Goal: Task Accomplishment & Management: Manage account settings

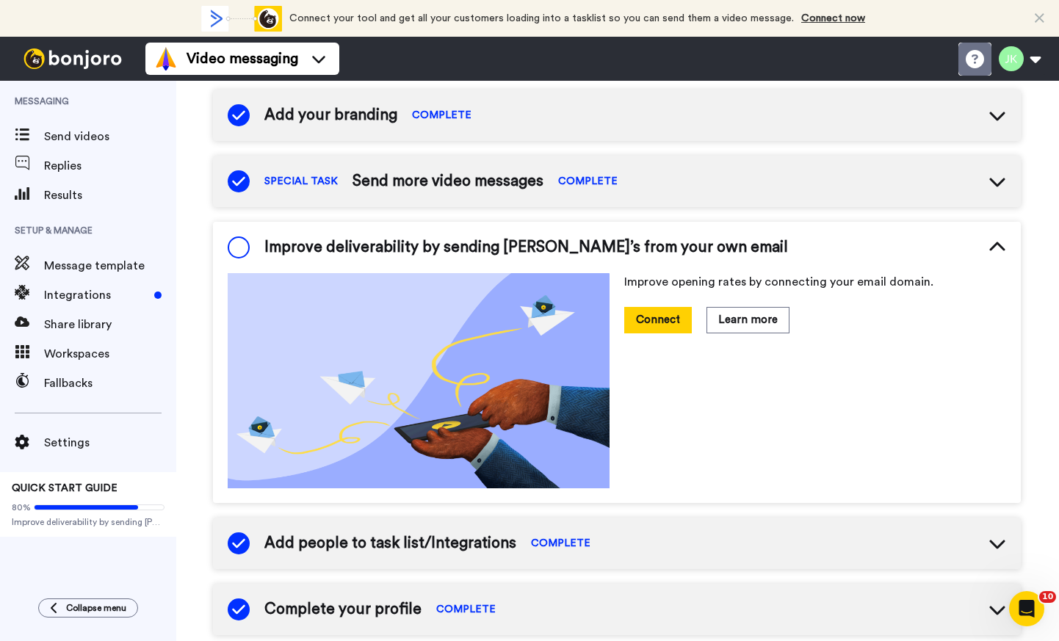
click at [978, 62] on icon at bounding box center [974, 59] width 18 height 18
click at [1011, 57] on button at bounding box center [1019, 59] width 56 height 32
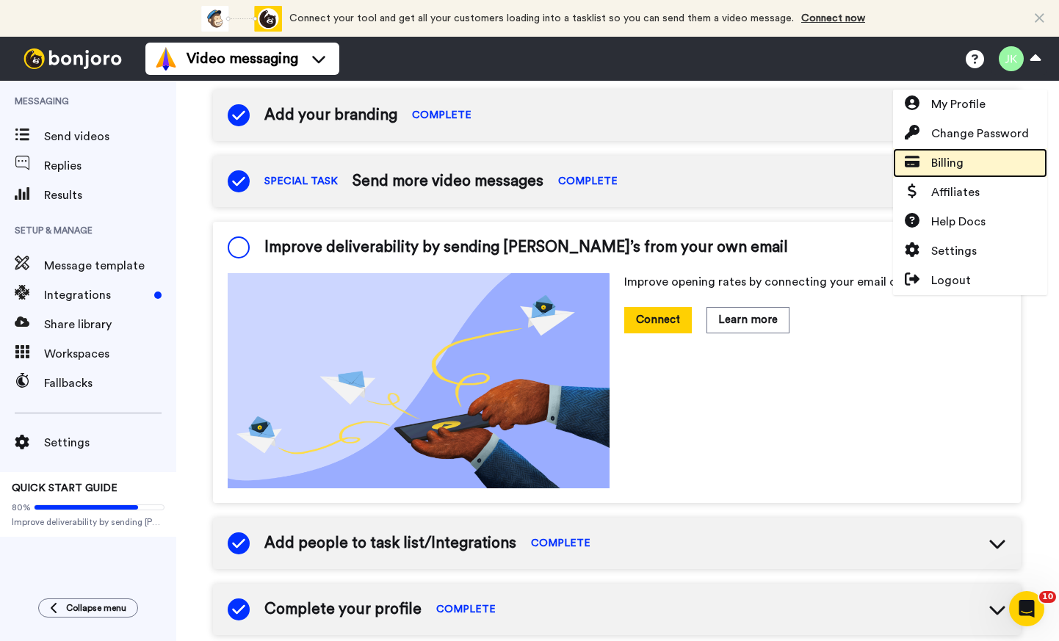
click at [933, 164] on span "Billing" at bounding box center [947, 163] width 32 height 18
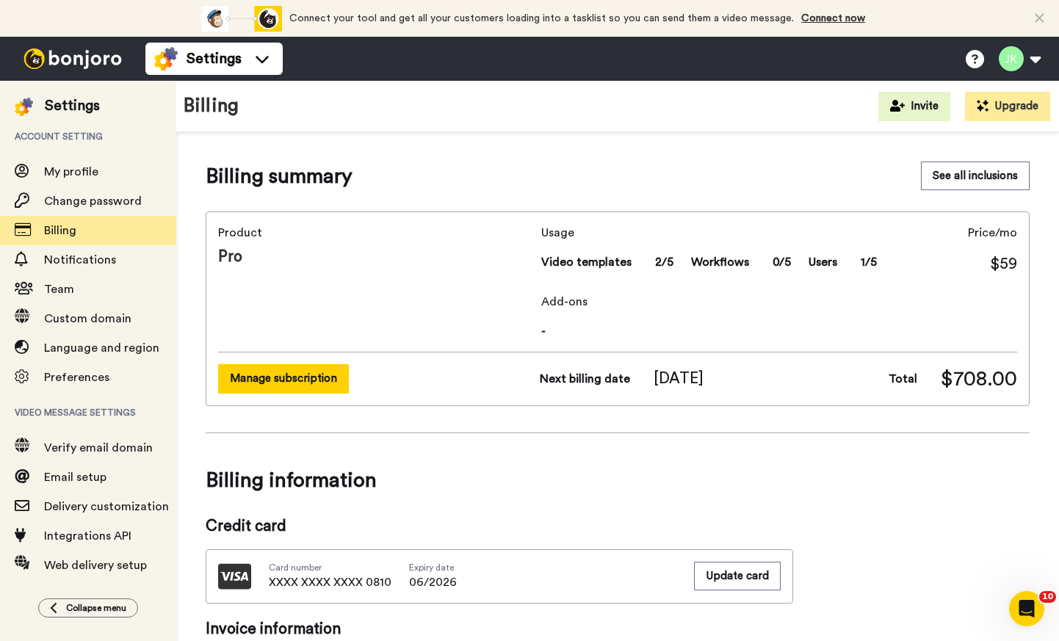
click at [291, 384] on button "Manage subscription" at bounding box center [283, 378] width 131 height 29
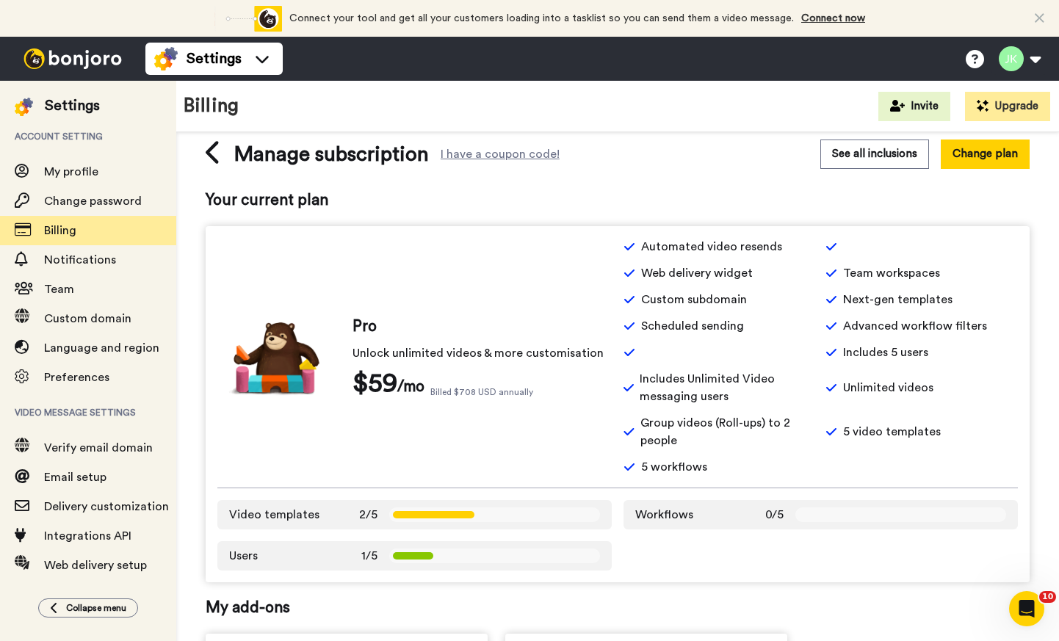
scroll to position [23, 0]
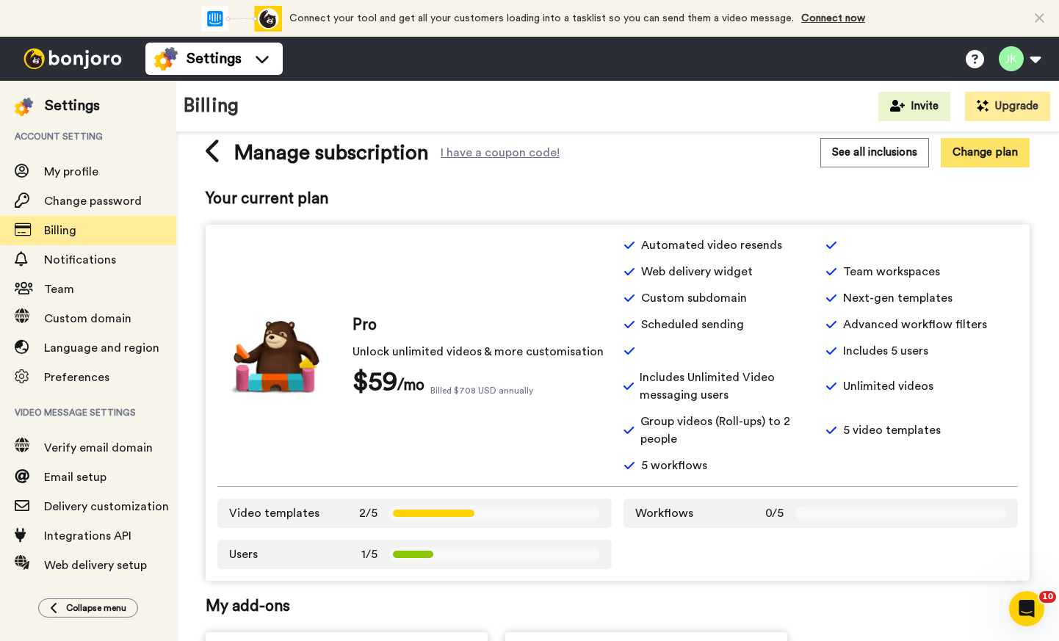
click at [987, 154] on button "Change plan" at bounding box center [984, 152] width 89 height 29
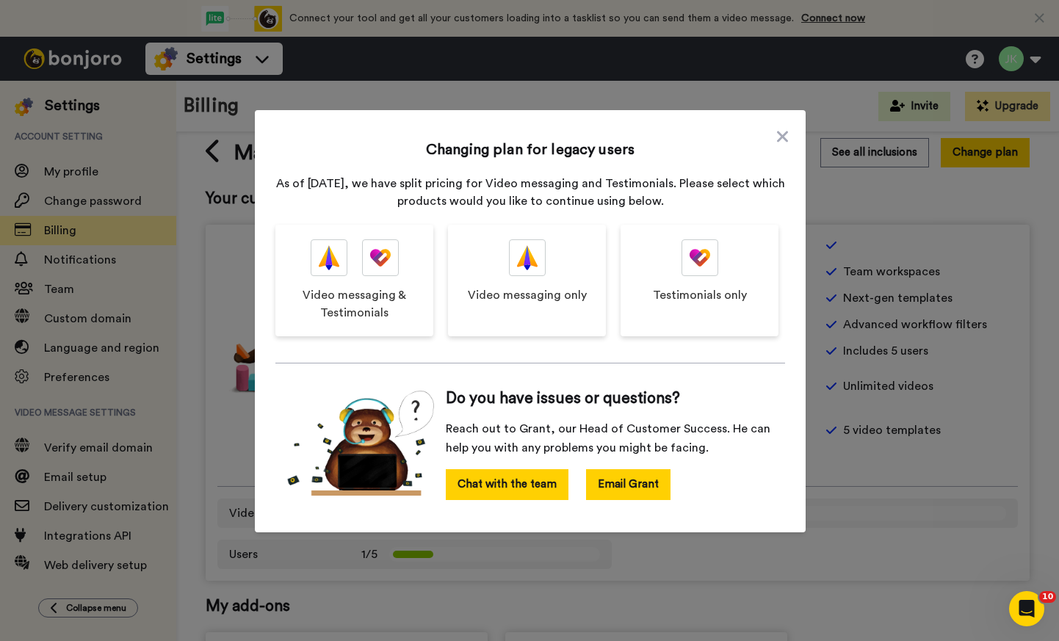
click at [639, 483] on button "Email Grant" at bounding box center [628, 484] width 84 height 31
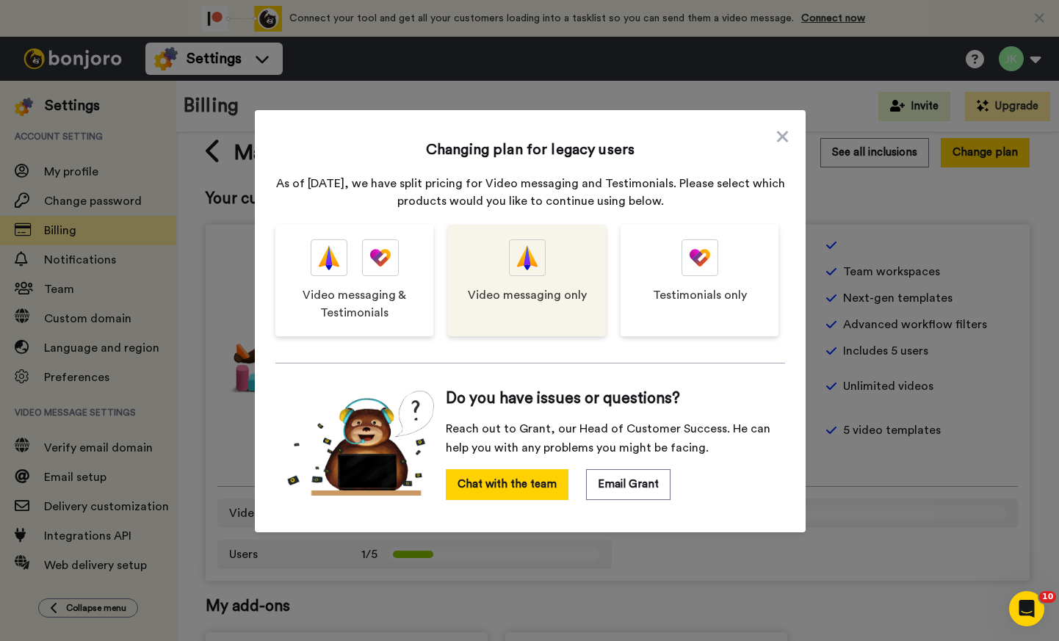
click at [529, 277] on div "Video messaging only" at bounding box center [527, 281] width 158 height 112
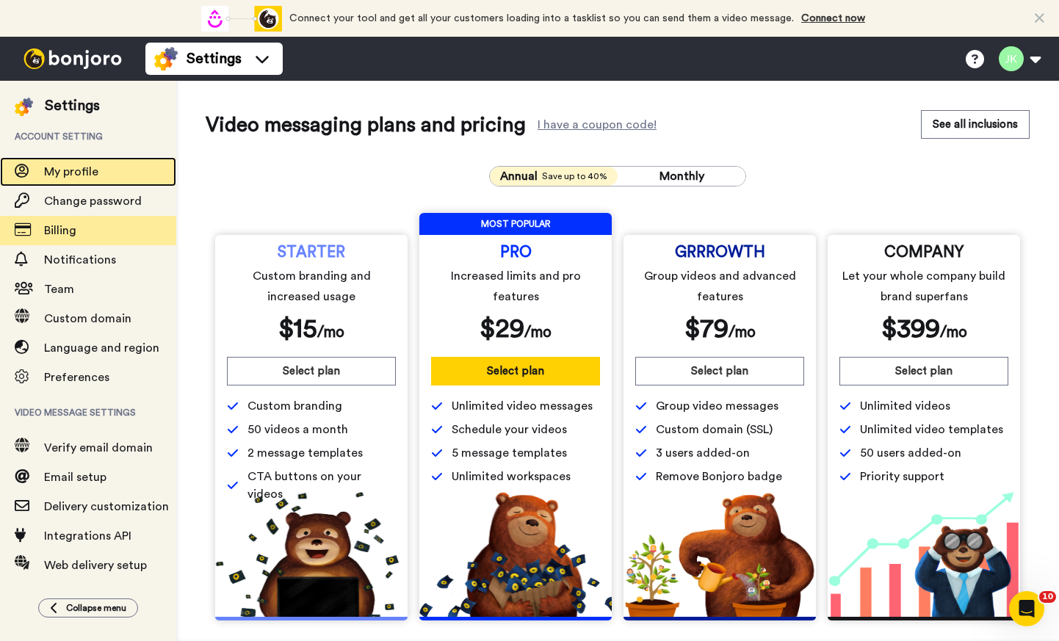
click at [74, 170] on span "My profile" at bounding box center [71, 172] width 54 height 12
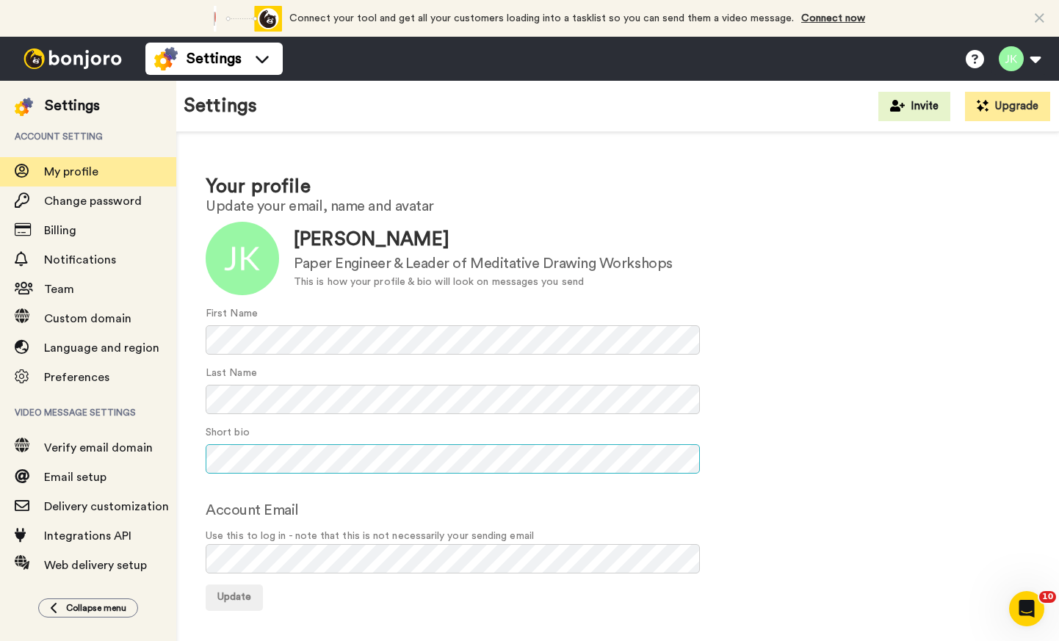
click at [195, 454] on div "Your profile Update your email, name and avatar Update Jean Kropper Paper Engin…" at bounding box center [617, 391] width 882 height 519
click at [77, 315] on span "Custom domain" at bounding box center [87, 319] width 87 height 12
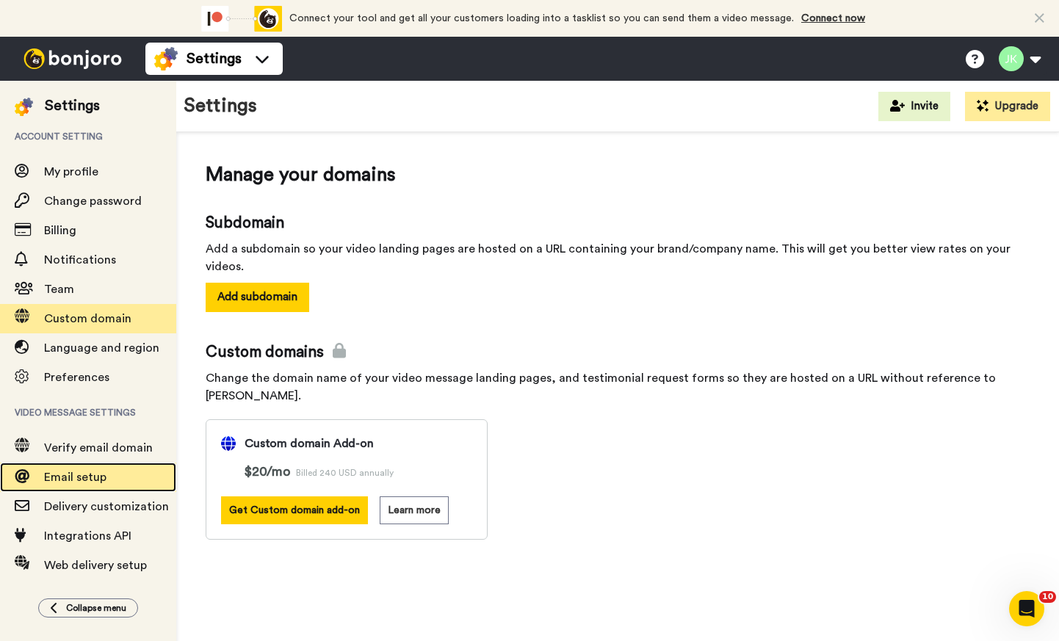
click at [83, 480] on span "Email setup" at bounding box center [75, 477] width 62 height 12
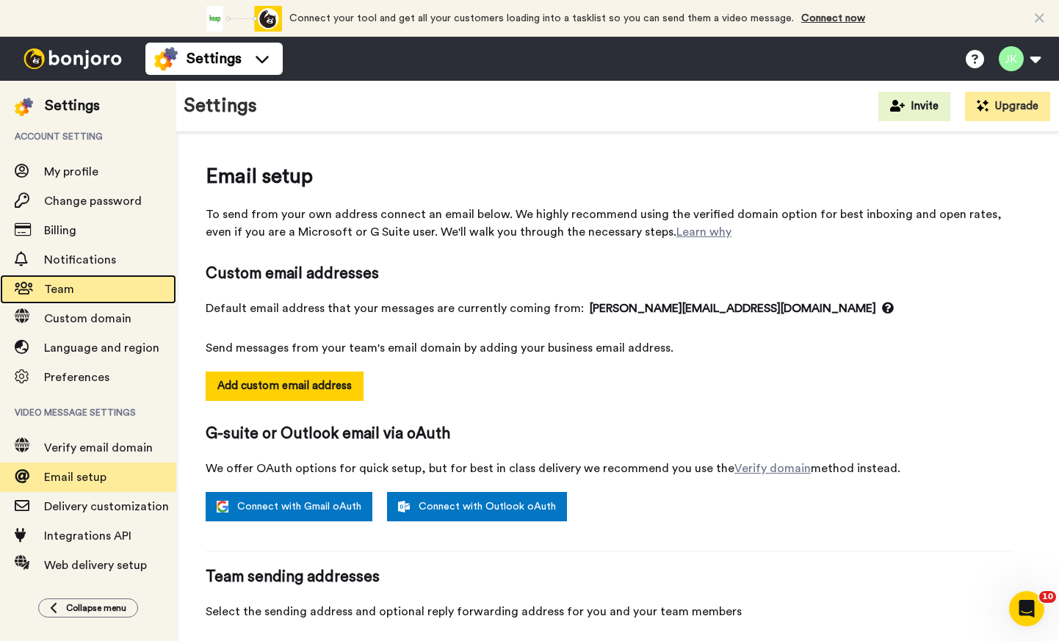
click at [53, 289] on span "Team" at bounding box center [59, 289] width 30 height 12
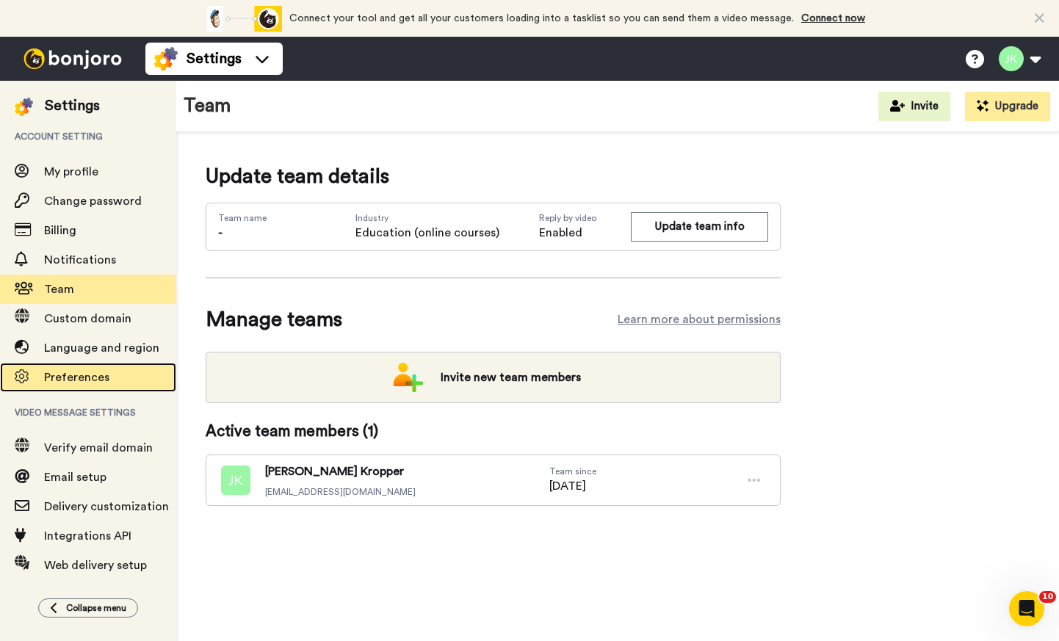
click at [65, 371] on span "Preferences" at bounding box center [76, 377] width 65 height 12
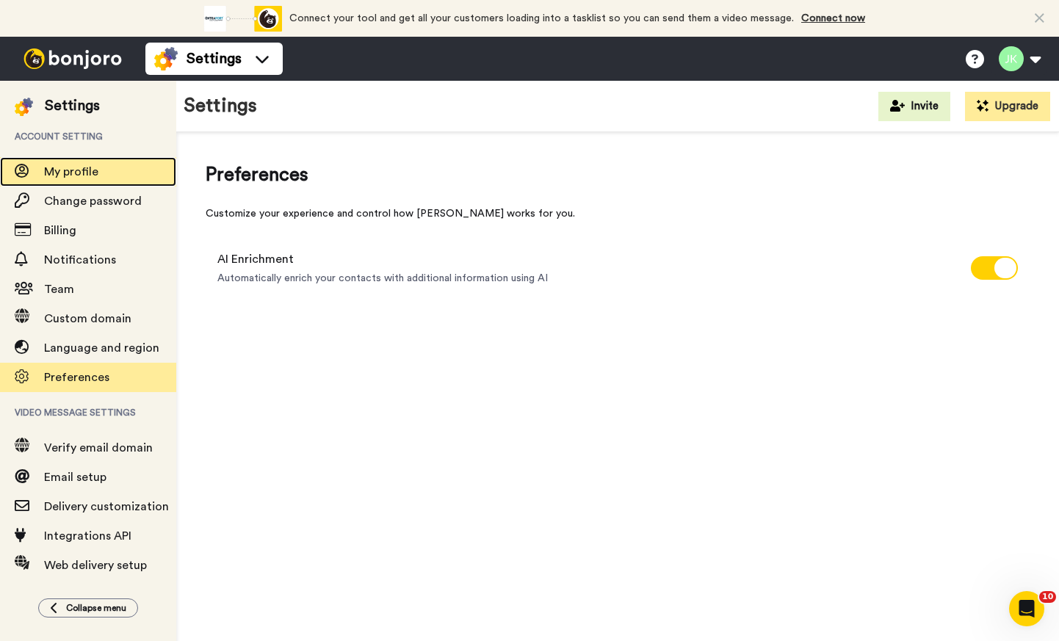
click at [81, 172] on span "My profile" at bounding box center [71, 172] width 54 height 12
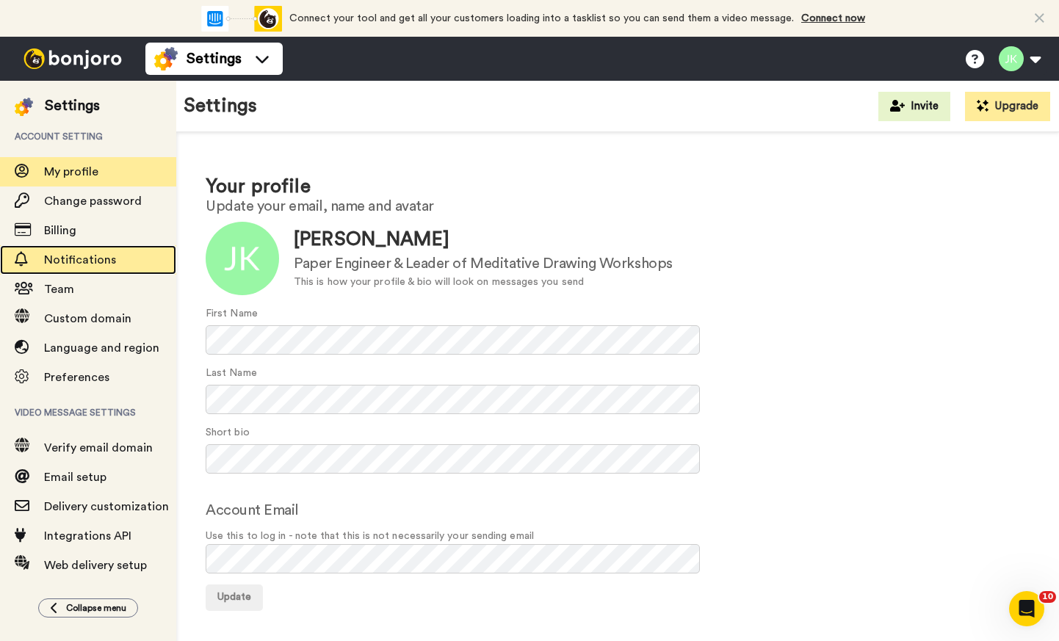
click at [70, 255] on span "Notifications" at bounding box center [80, 260] width 72 height 12
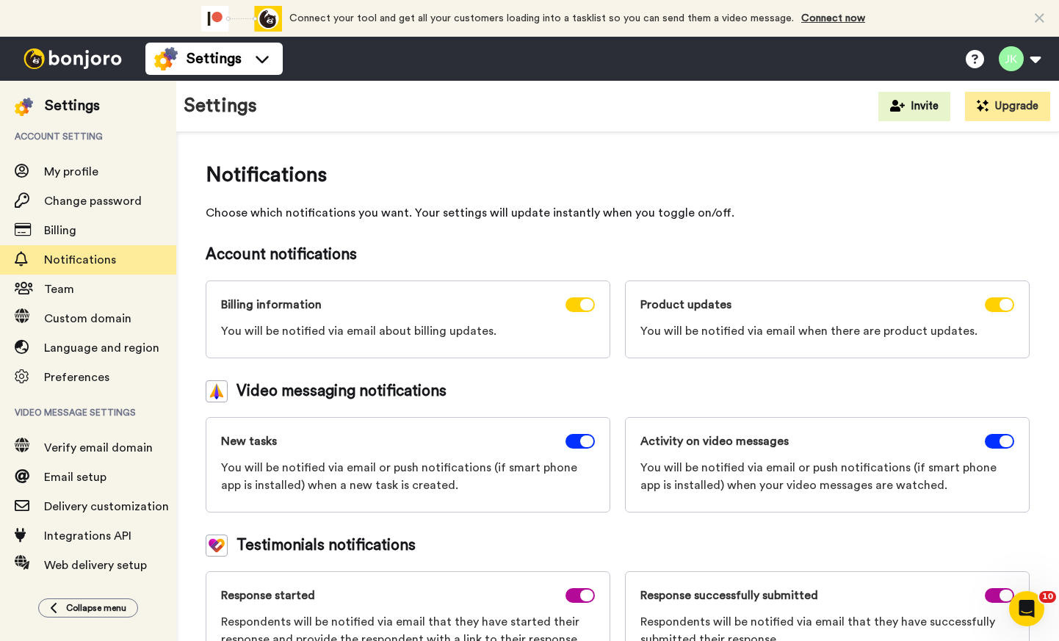
scroll to position [46, 0]
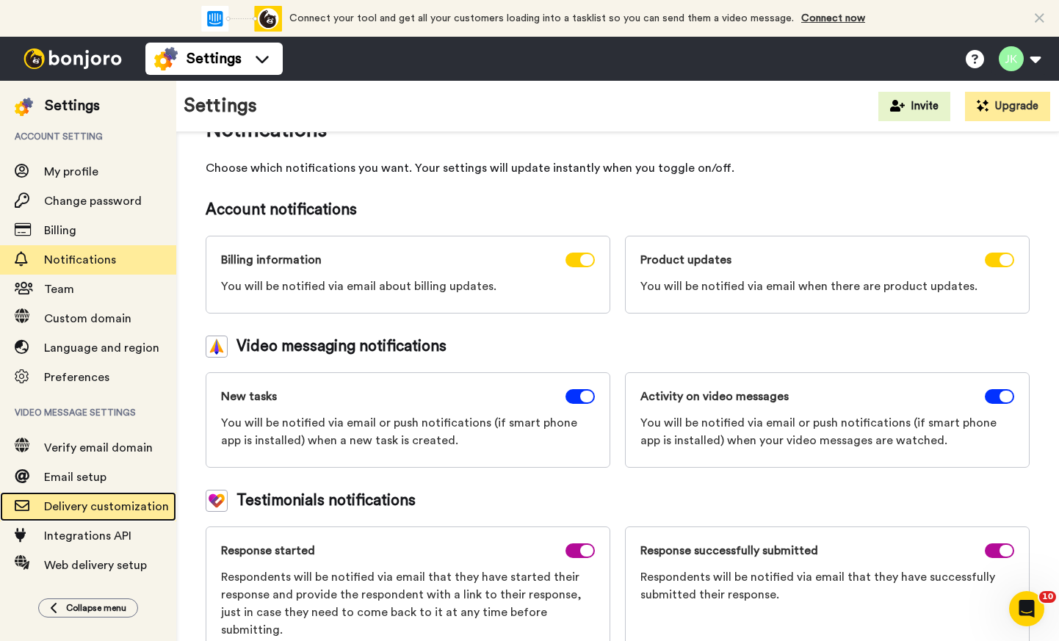
click at [76, 500] on span "Delivery customization" at bounding box center [110, 507] width 132 height 18
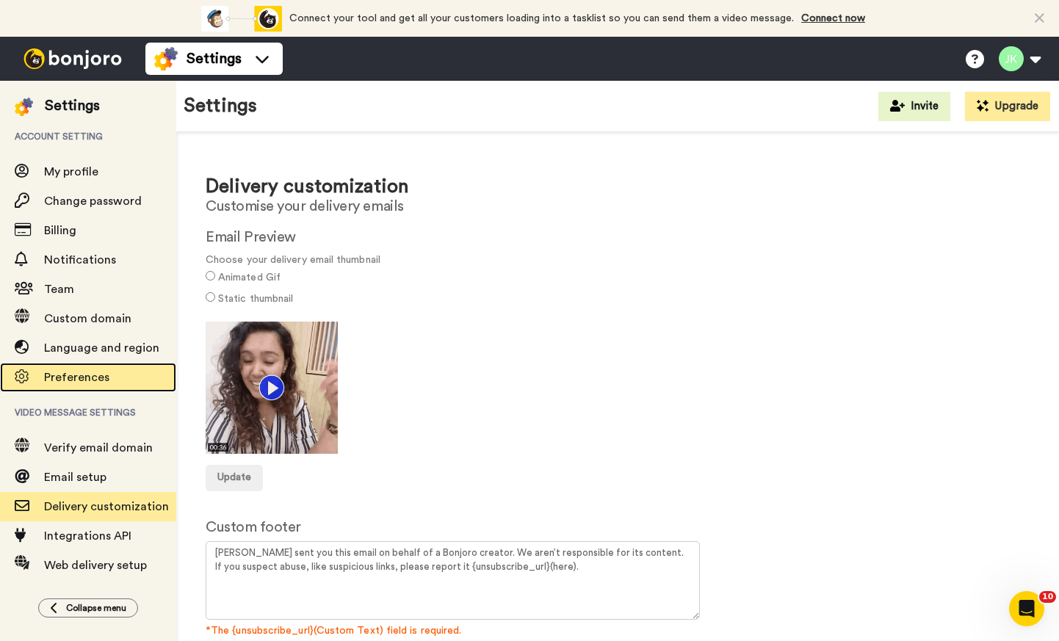
click at [111, 387] on div "Preferences" at bounding box center [88, 377] width 176 height 29
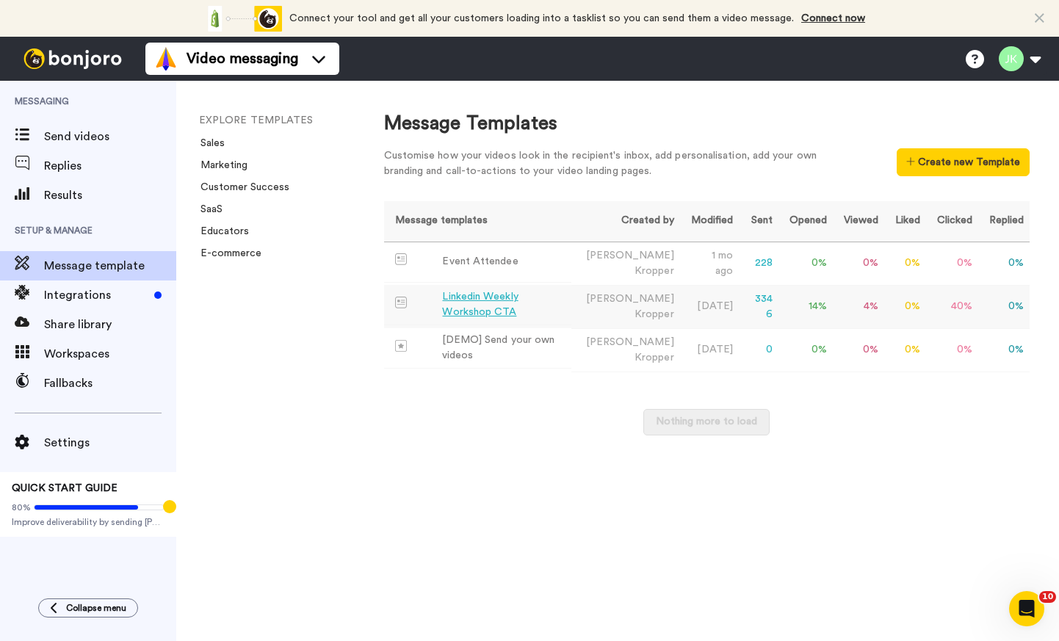
click at [502, 303] on div "Linkedin Weekly Workshop CTA" at bounding box center [503, 304] width 123 height 31
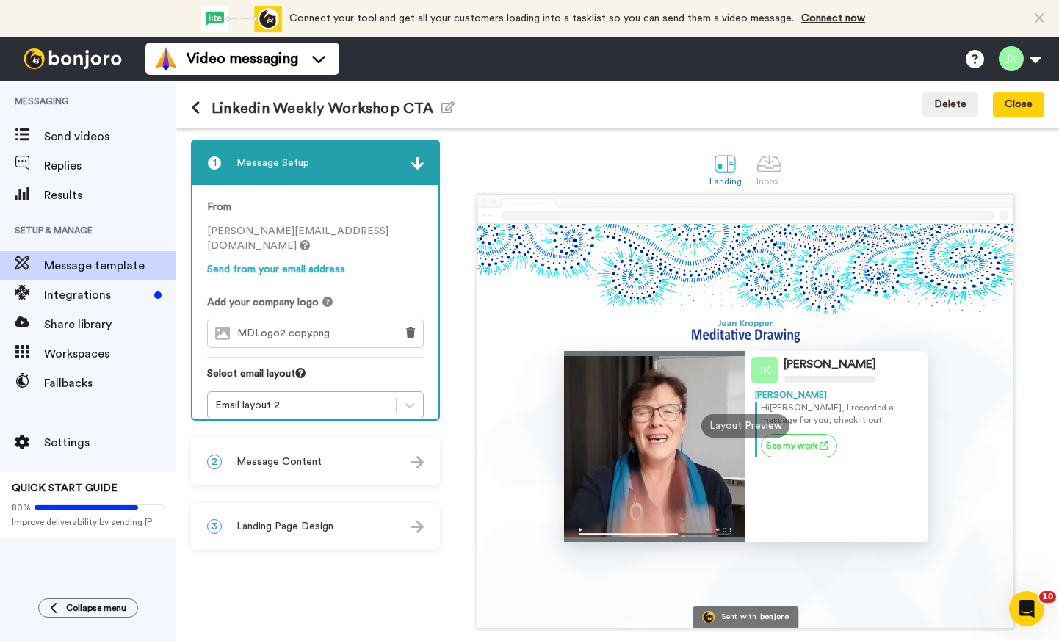
click at [570, 529] on img at bounding box center [655, 530] width 182 height 21
click at [608, 440] on div at bounding box center [655, 446] width 182 height 191
click at [637, 440] on div at bounding box center [655, 446] width 182 height 191
click at [642, 443] on div at bounding box center [655, 446] width 182 height 191
click at [639, 441] on div at bounding box center [655, 446] width 182 height 191
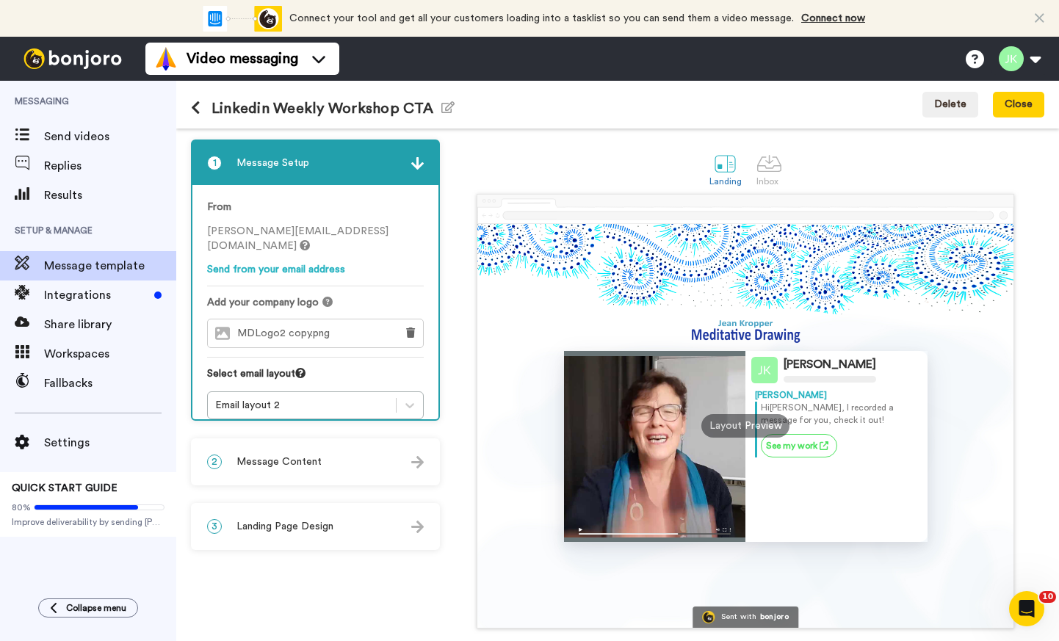
click at [669, 417] on div at bounding box center [655, 446] width 182 height 191
click at [656, 415] on div at bounding box center [655, 446] width 182 height 191
drag, startPoint x: 219, startPoint y: 317, endPoint x: 478, endPoint y: 425, distance: 280.7
click at [478, 425] on div "Jean Kropper Jean Hi Tom , I recorded a message for you, check it out! See my w…" at bounding box center [745, 426] width 536 height 404
click at [256, 457] on span "Message Content" at bounding box center [278, 461] width 85 height 15
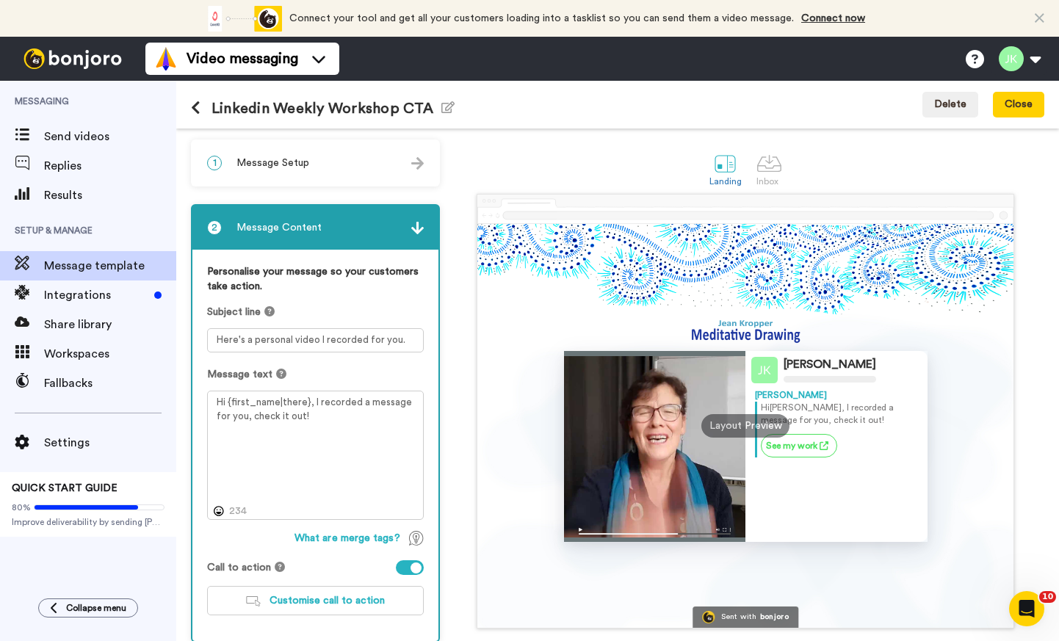
click at [411, 225] on img at bounding box center [417, 228] width 12 height 12
click at [415, 227] on img at bounding box center [417, 228] width 12 height 12
click at [454, 275] on div "Jean Kropper Jean Hi Tom , I recorded a message for you, check it out! See my w…" at bounding box center [745, 411] width 597 height 435
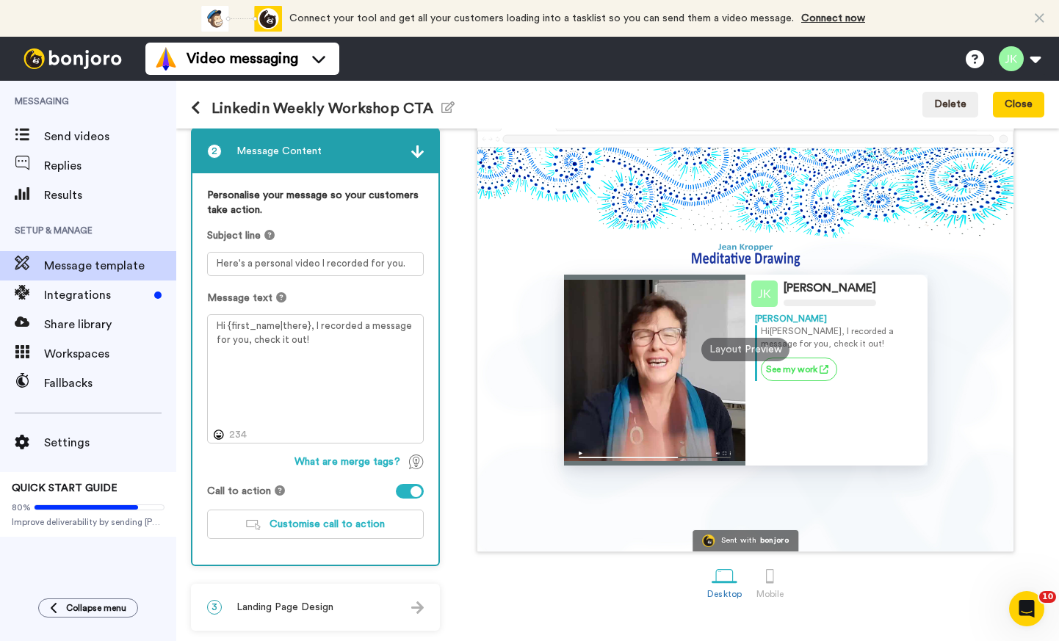
scroll to position [77, 0]
